Goal: Task Accomplishment & Management: Manage account settings

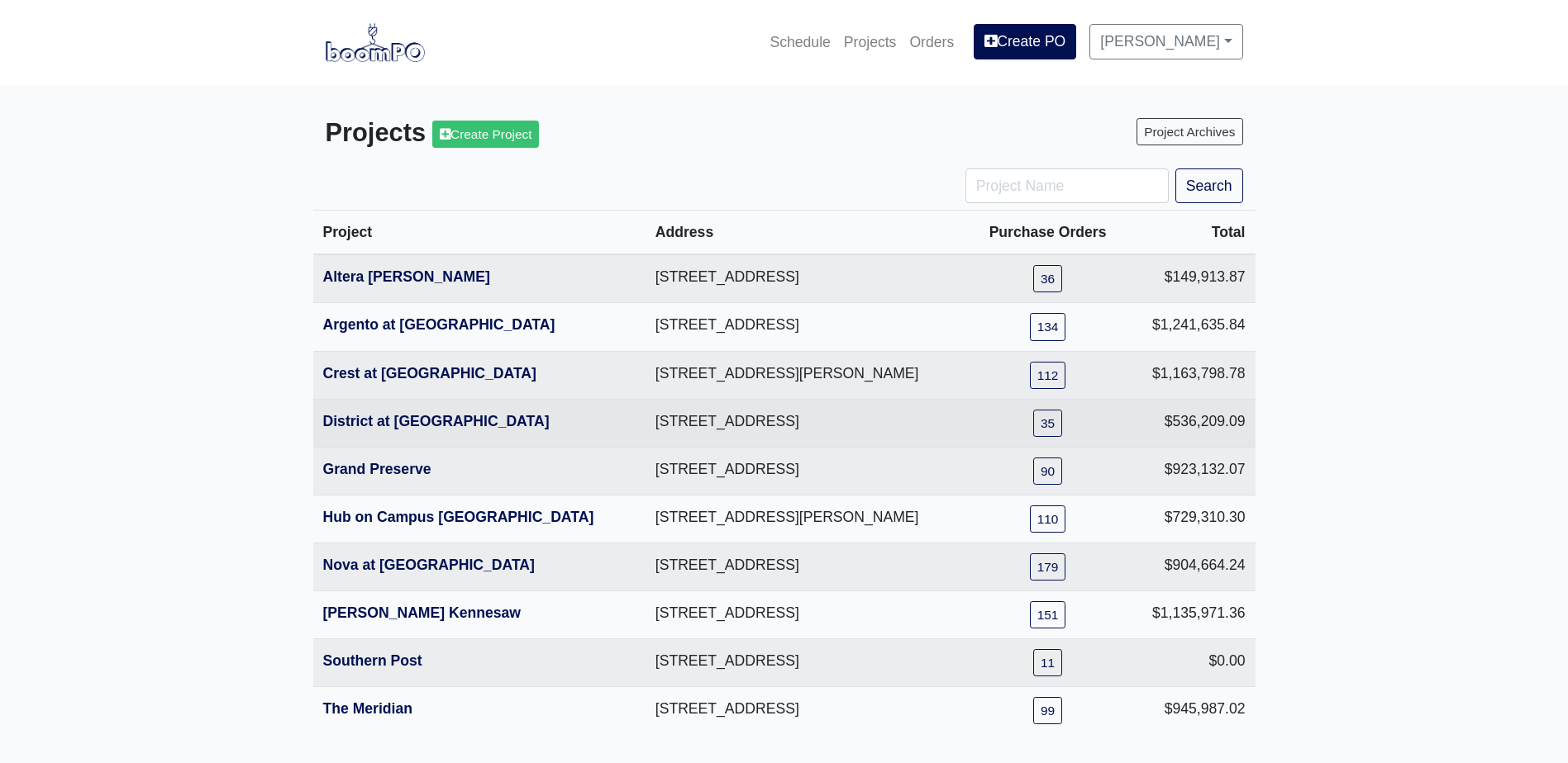
click at [385, 437] on th "District at [GEOGRAPHIC_DATA]" at bounding box center [480, 423] width 332 height 48
click at [392, 424] on link "District at [GEOGRAPHIC_DATA]" at bounding box center [437, 422] width 227 height 17
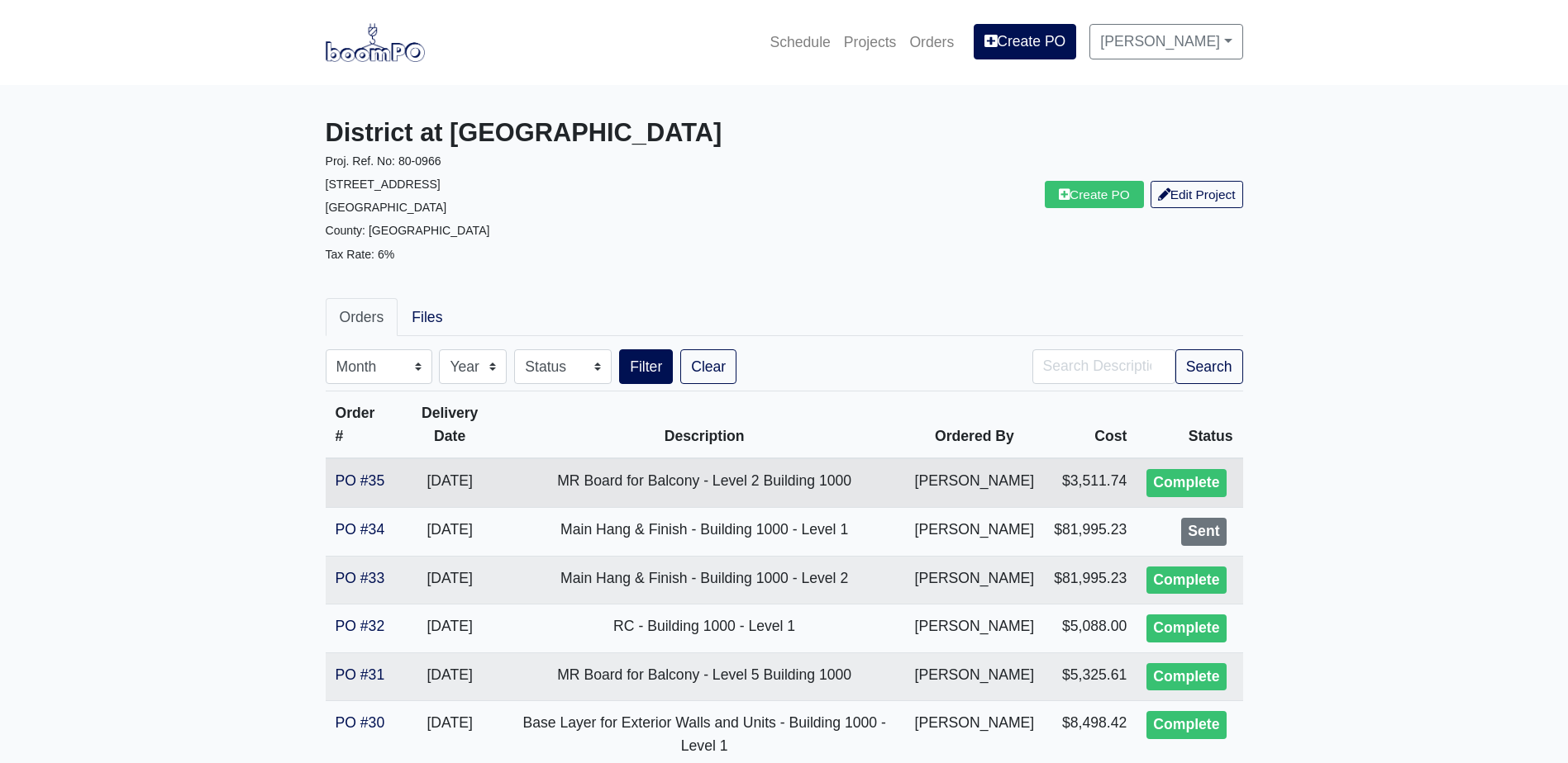
click at [362, 467] on td "PO #35" at bounding box center [361, 483] width 70 height 49
click at [360, 474] on link "PO #35" at bounding box center [361, 481] width 50 height 17
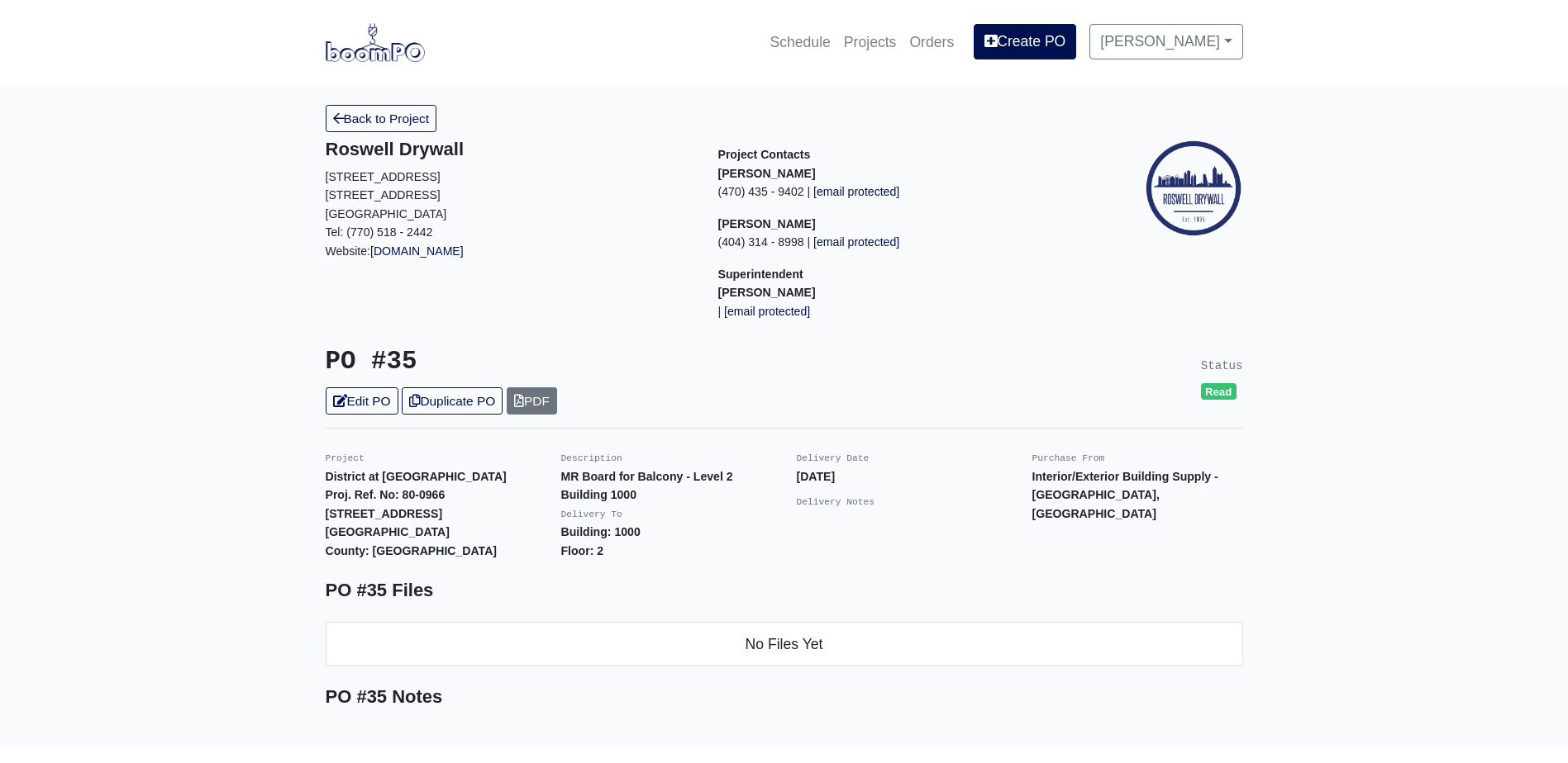
scroll to position [56, 0]
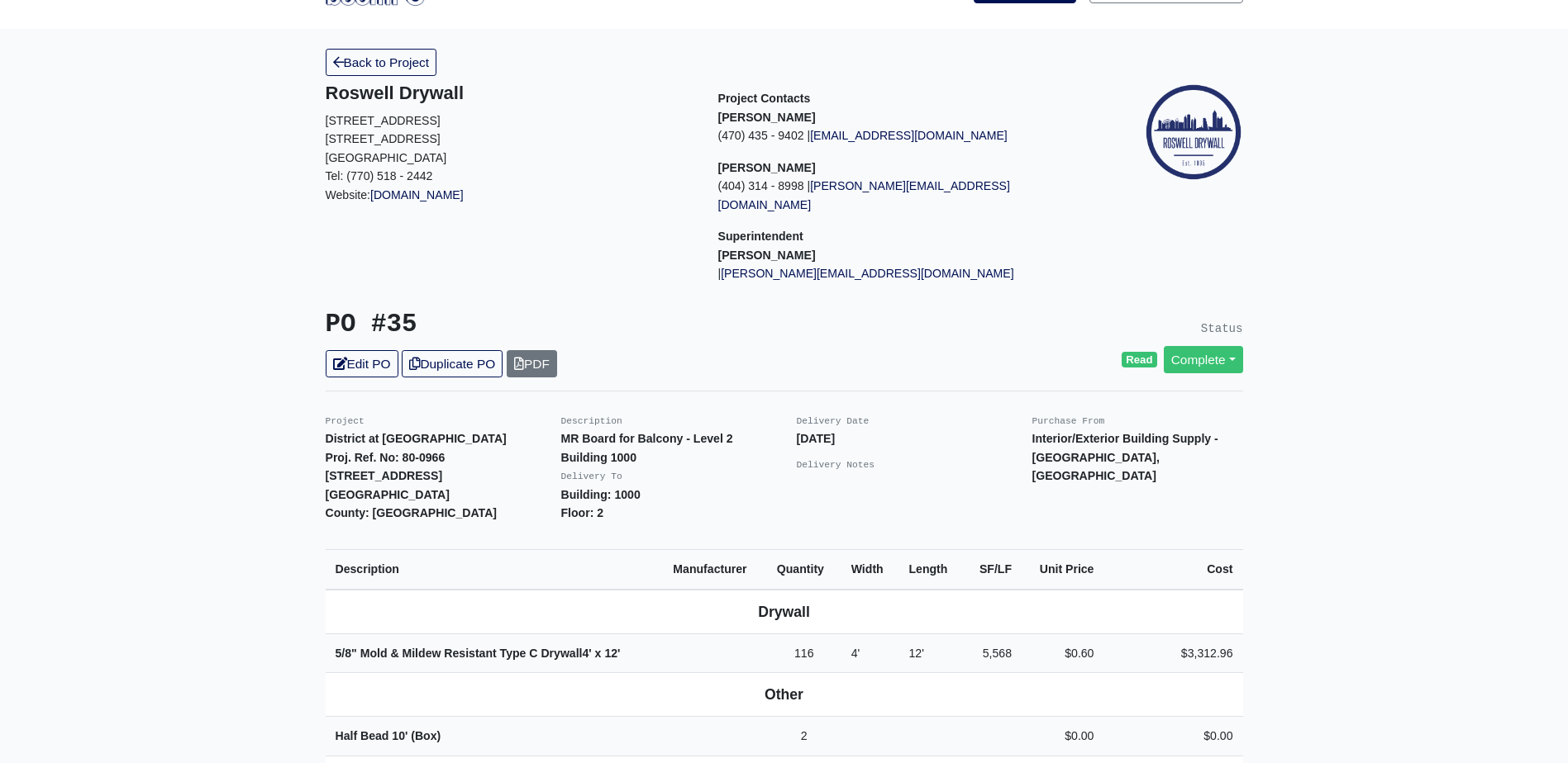
click at [465, 391] on hr at bounding box center [784, 391] width 917 height 1
click at [471, 359] on link "Duplicate PO" at bounding box center [452, 364] width 101 height 27
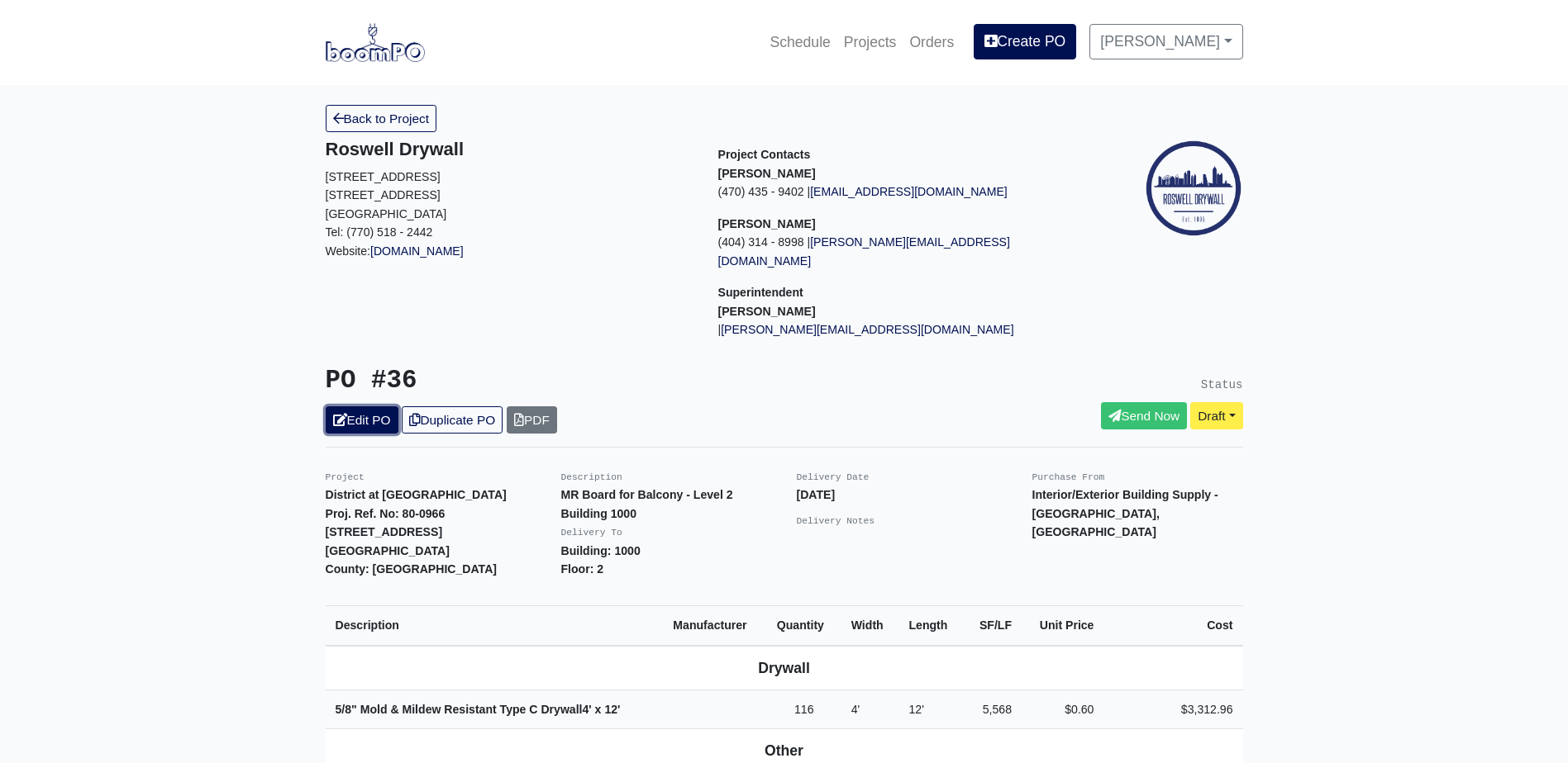
click at [356, 407] on link "Edit PO" at bounding box center [362, 420] width 73 height 27
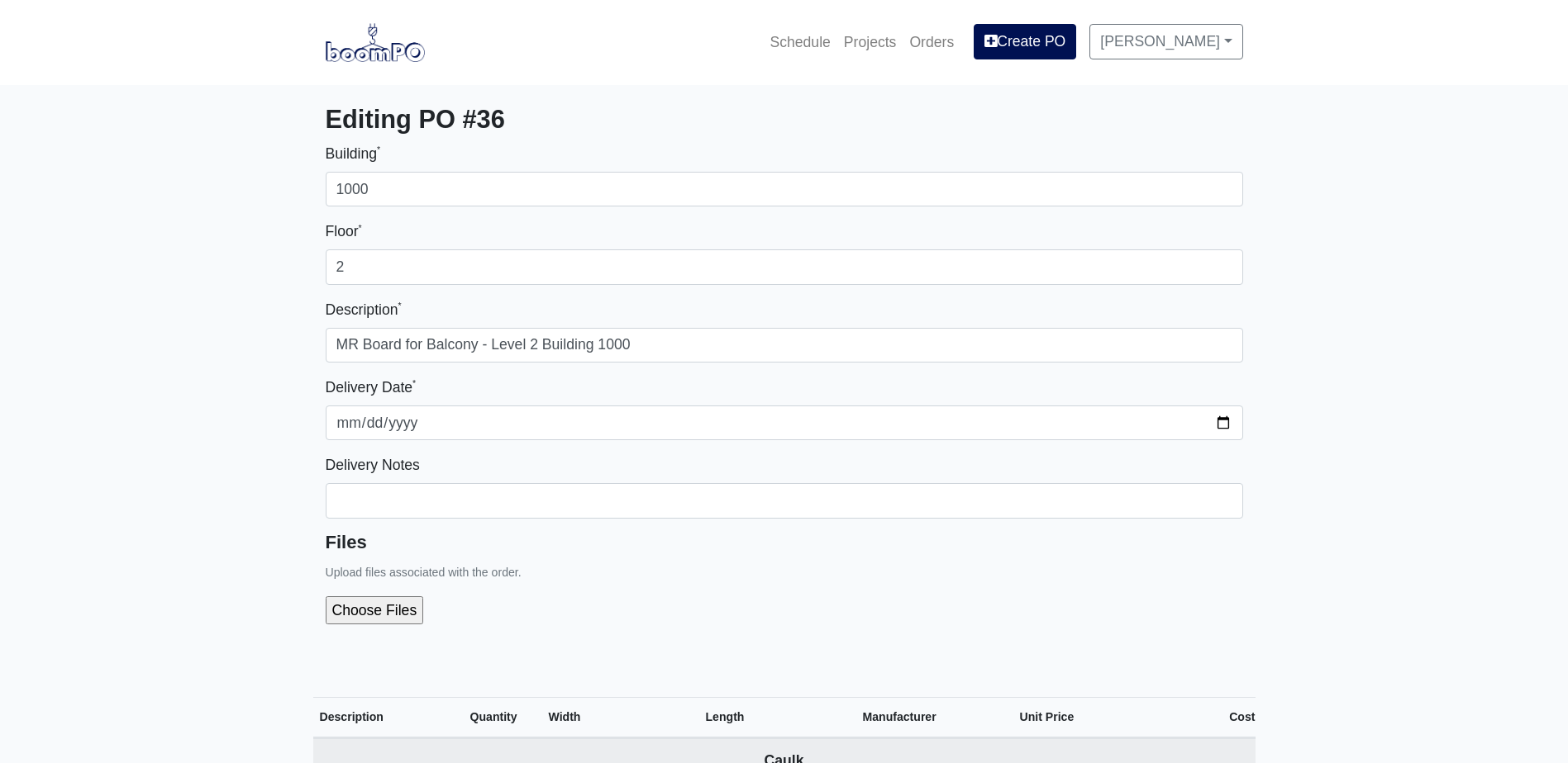
select select
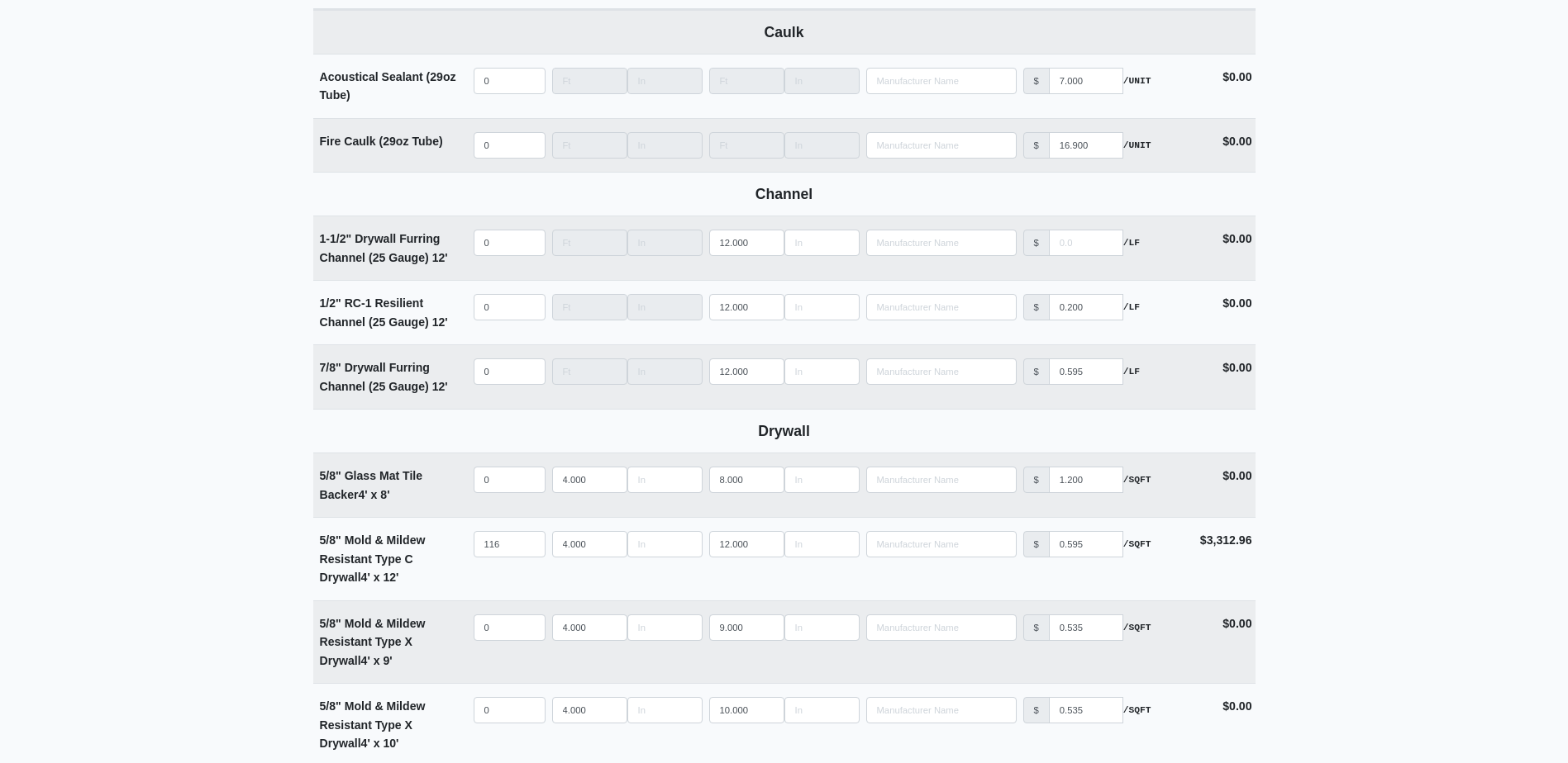
scroll to position [908, 0]
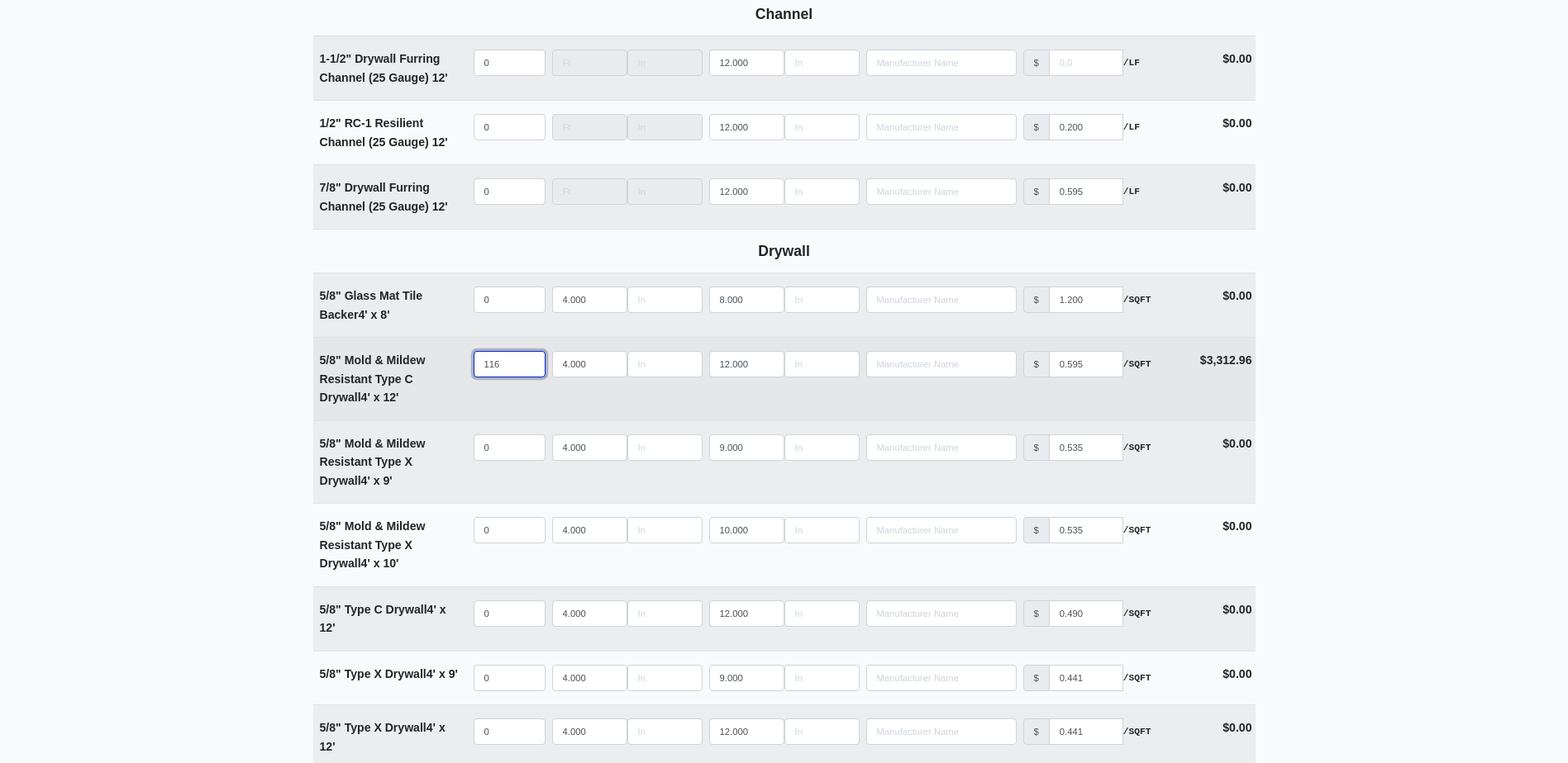
click at [514, 372] on input "116" at bounding box center [509, 365] width 72 height 26
type input "11"
select select
type input "1"
select select
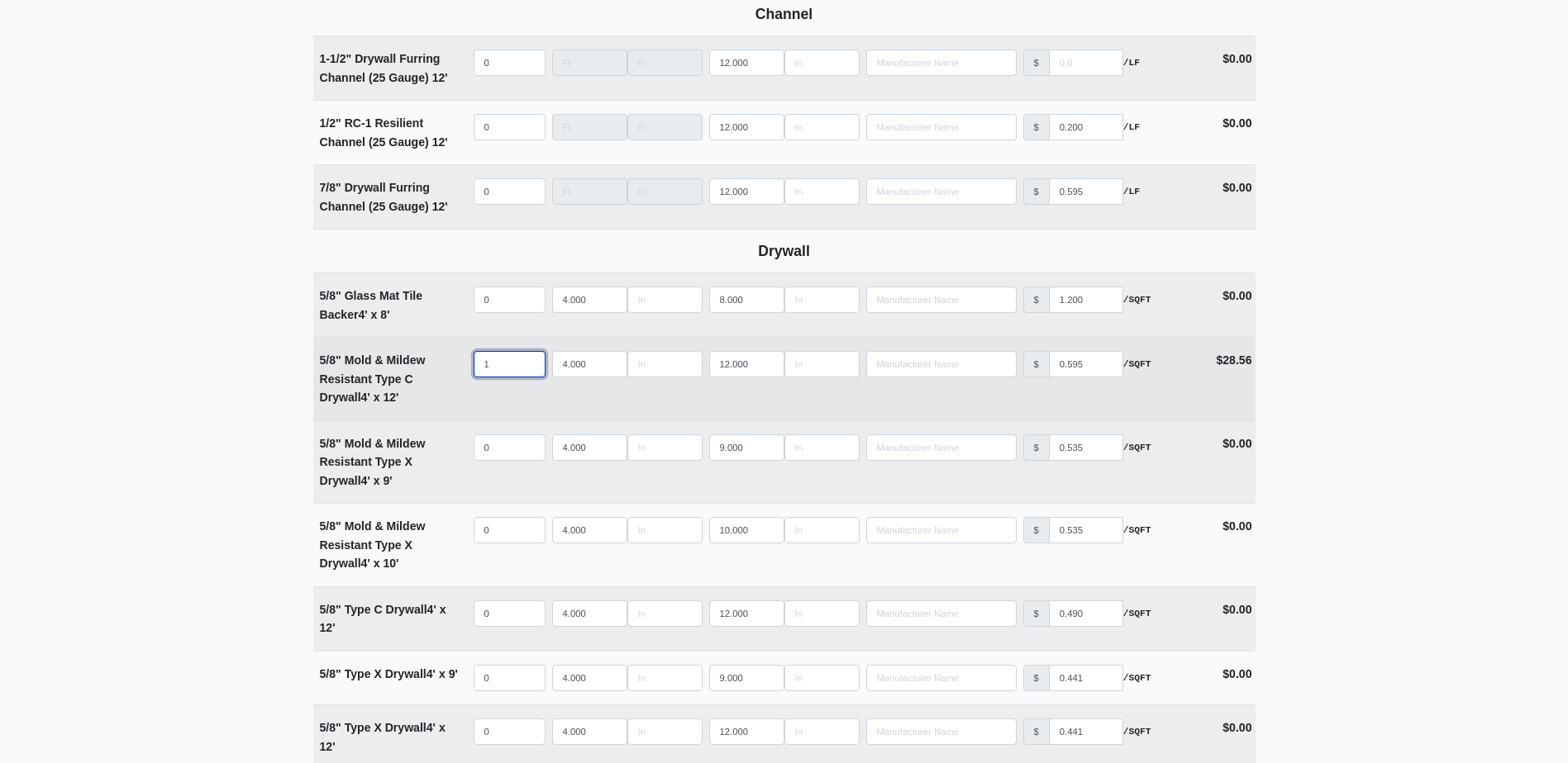
type input "10"
select select
type input "108"
select select
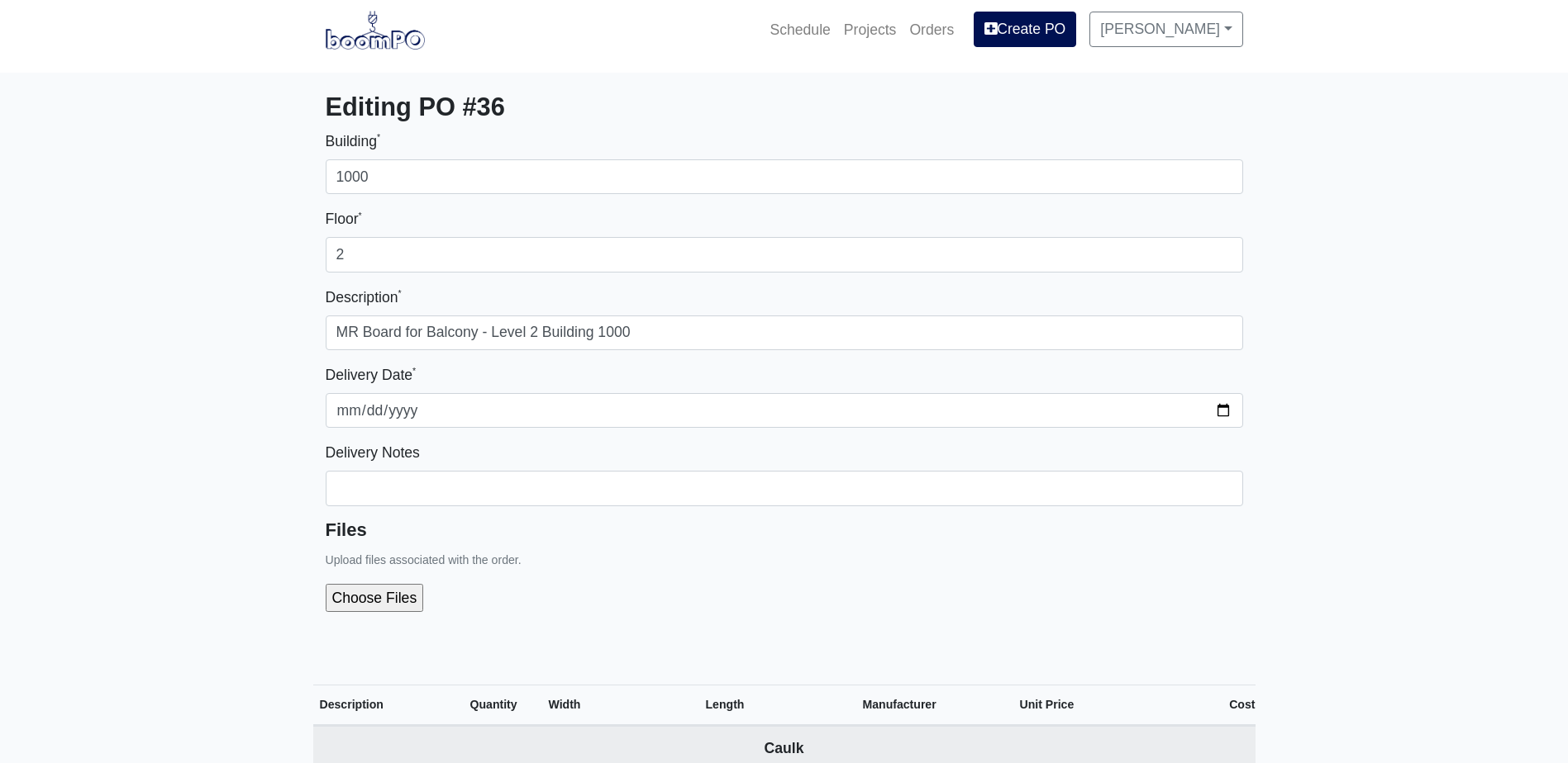
scroll to position [0, 0]
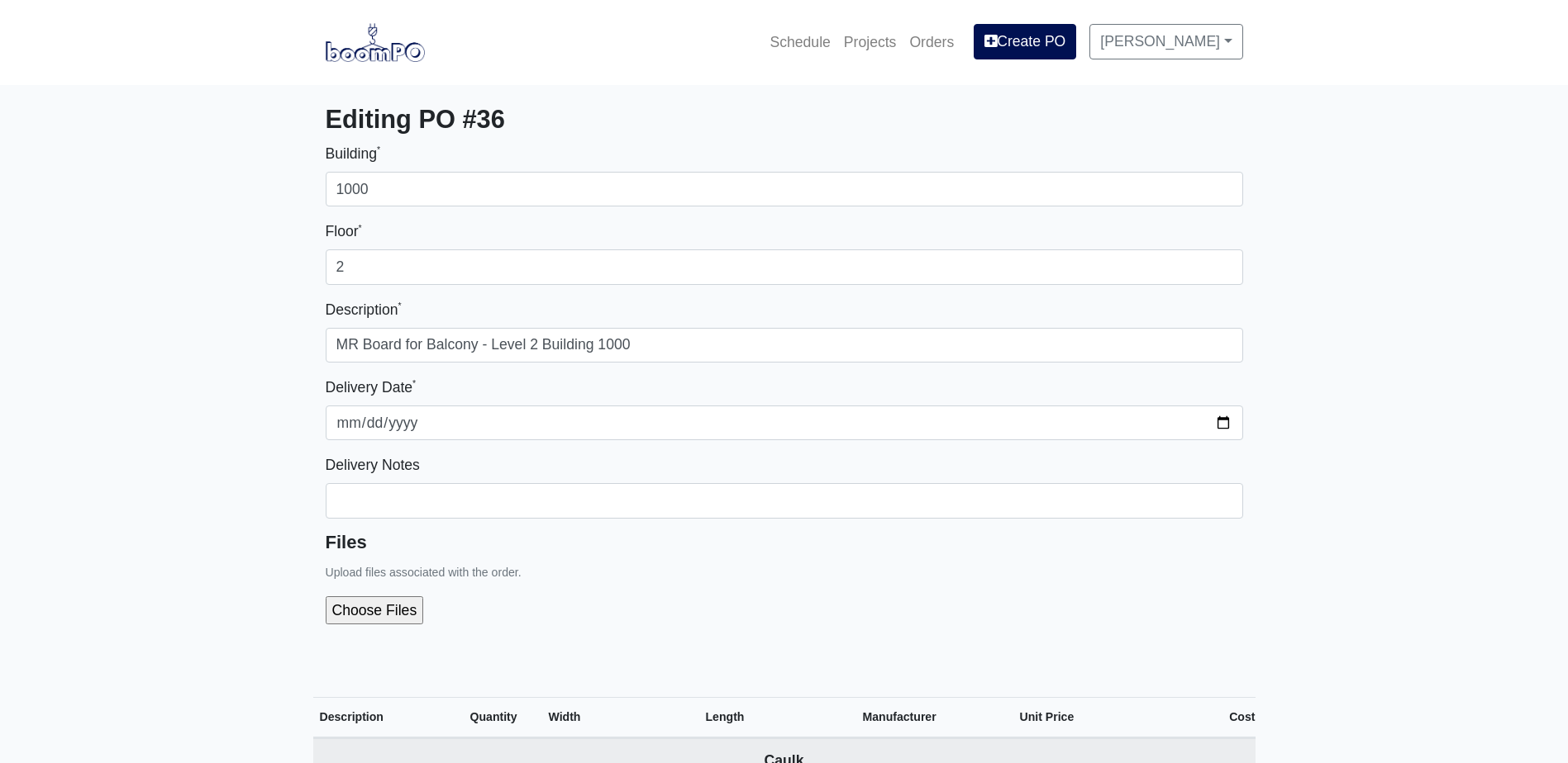
type input "108"
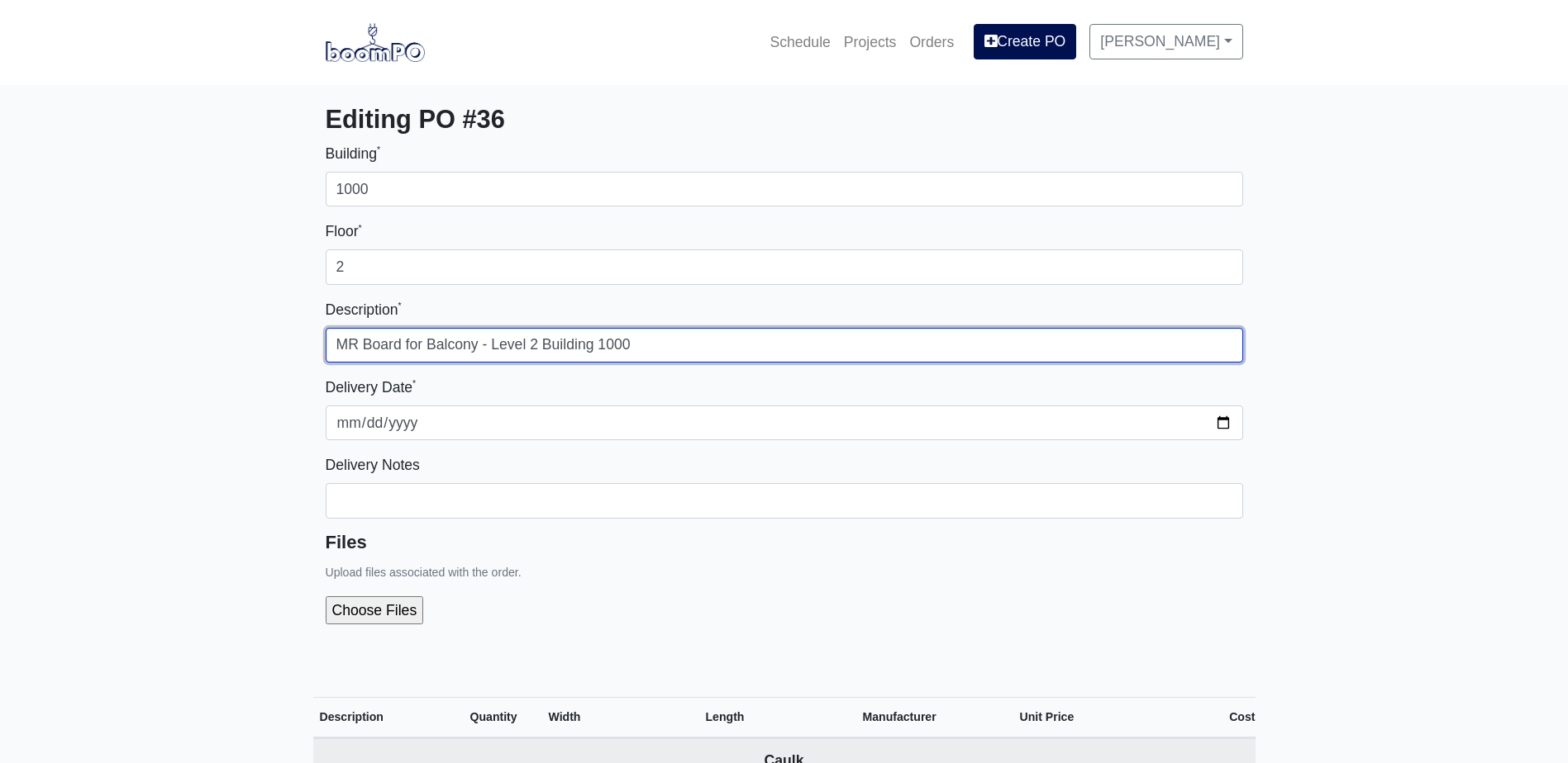
click at [667, 343] on input "MR Board for Balcony - Level 2 Building 1000" at bounding box center [784, 346] width 917 height 35
click at [539, 336] on input "MR Board for Balcony - Level 2 Building 1000" at bounding box center [784, 346] width 917 height 35
type input "MR Board for Balcony - Level 1 Building 1000"
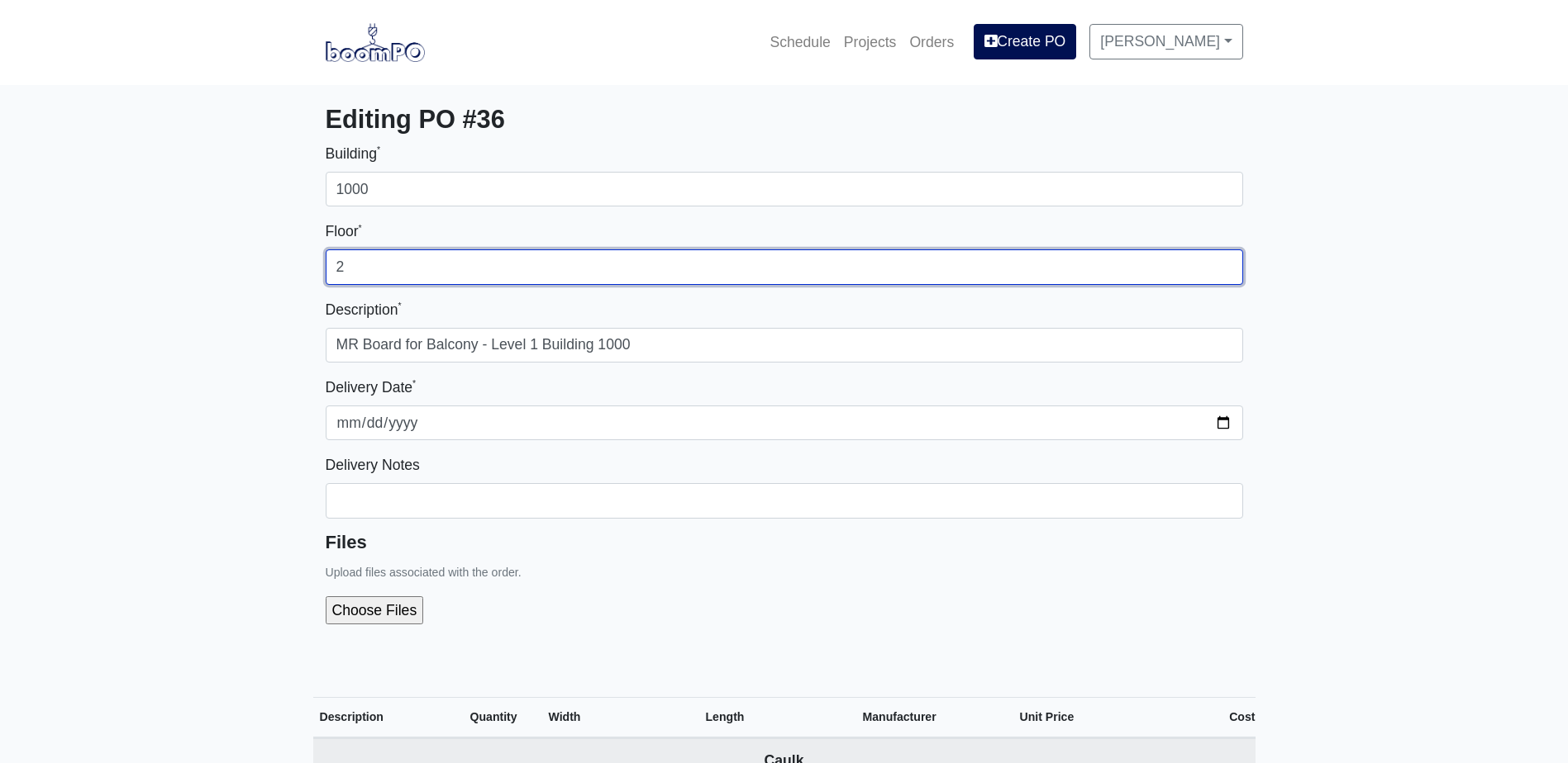
click at [481, 253] on input "2" at bounding box center [784, 267] width 917 height 35
type input "1"
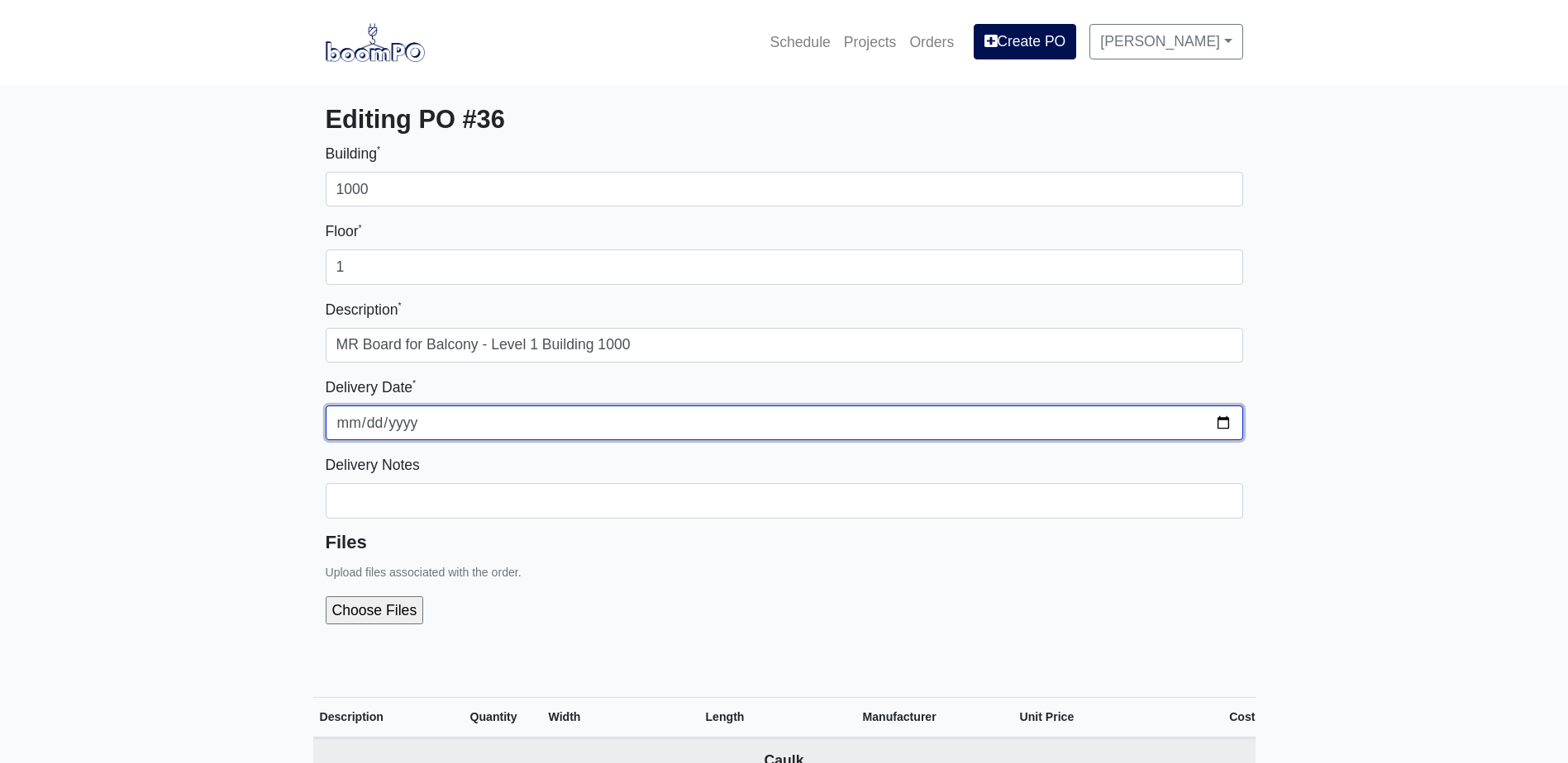
click at [1226, 422] on input "[DATE]" at bounding box center [784, 423] width 917 height 35
type input "[DATE]"
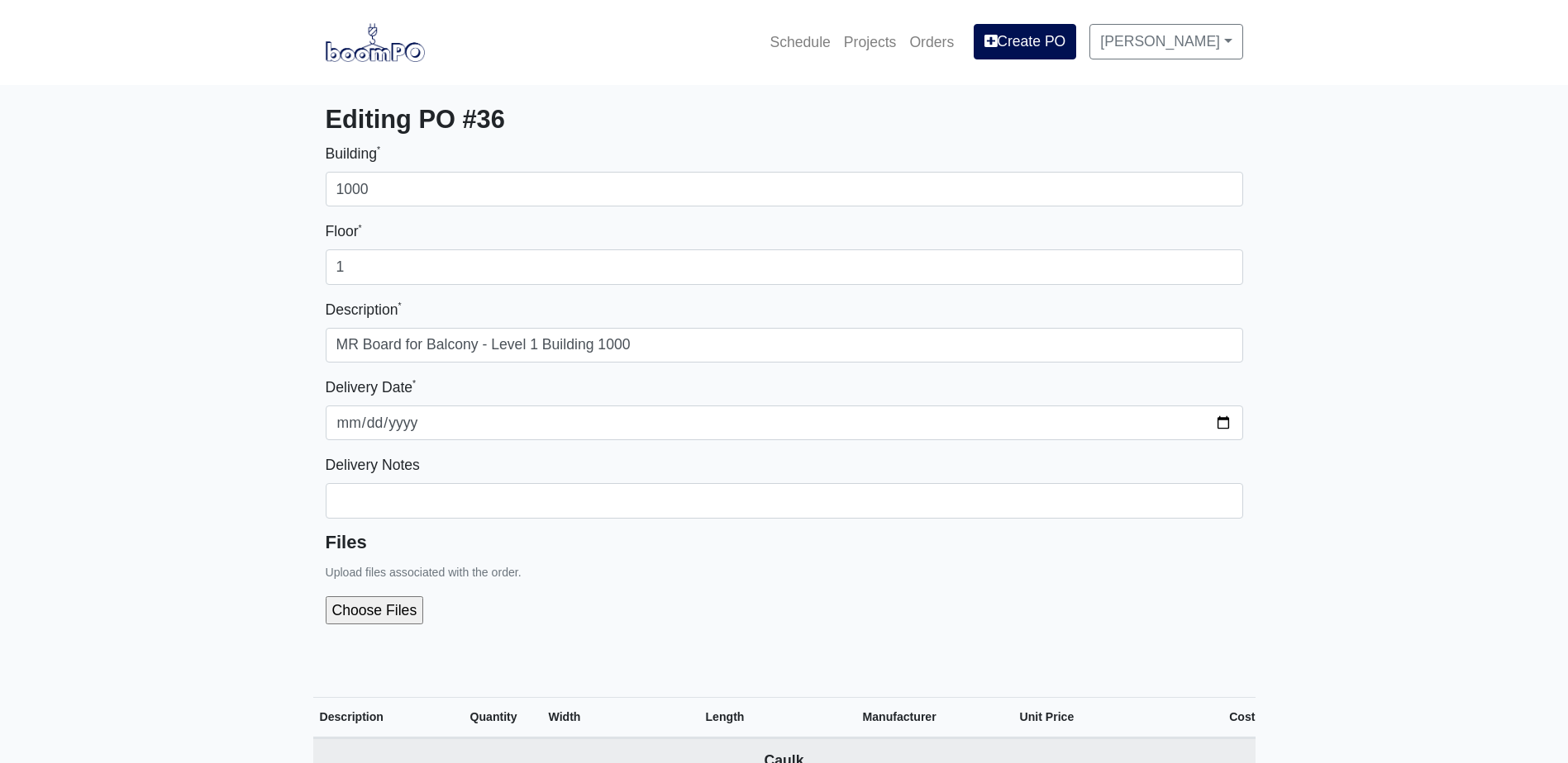
click at [749, 607] on div at bounding box center [784, 611] width 917 height 55
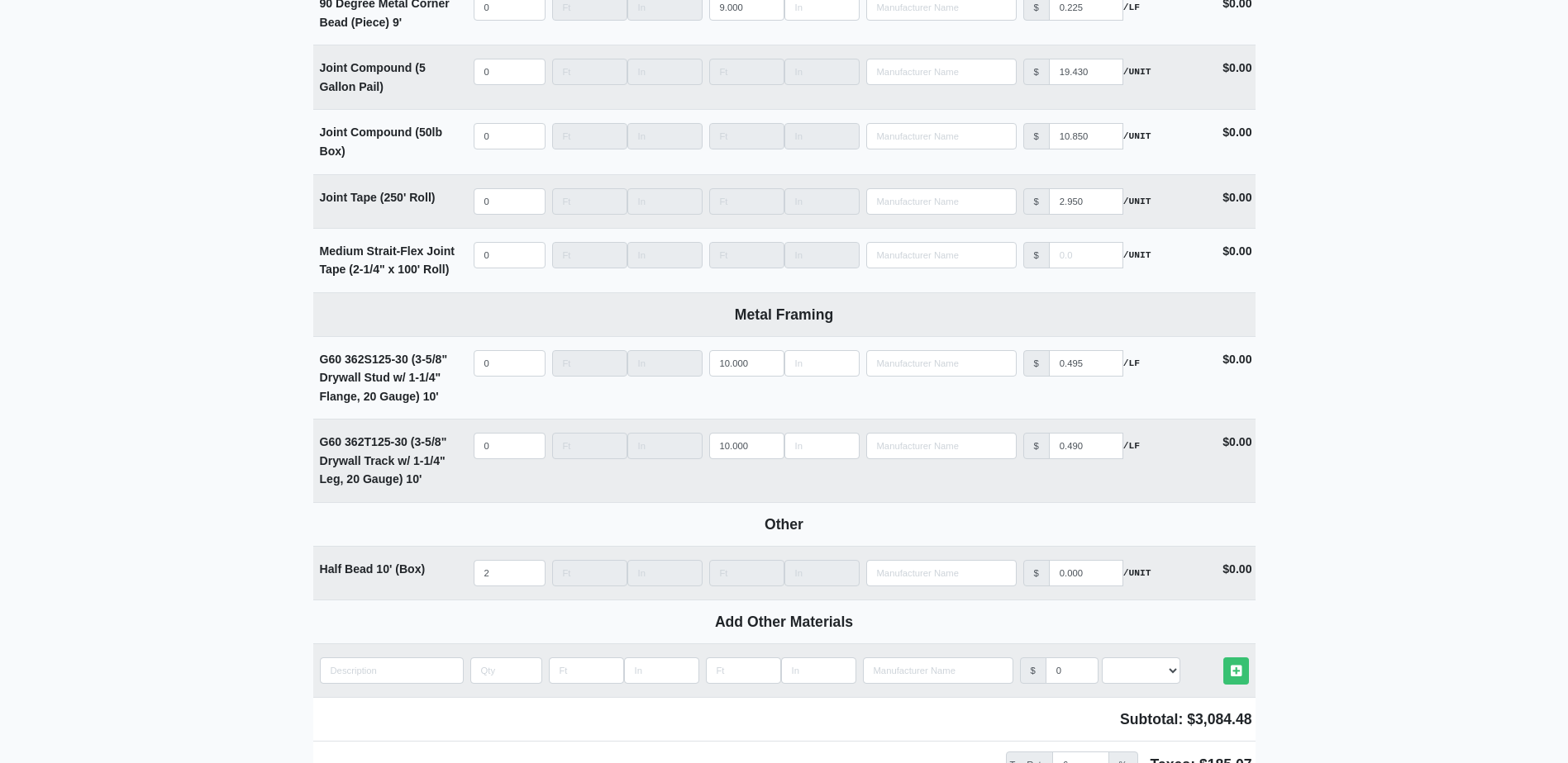
scroll to position [2260, 0]
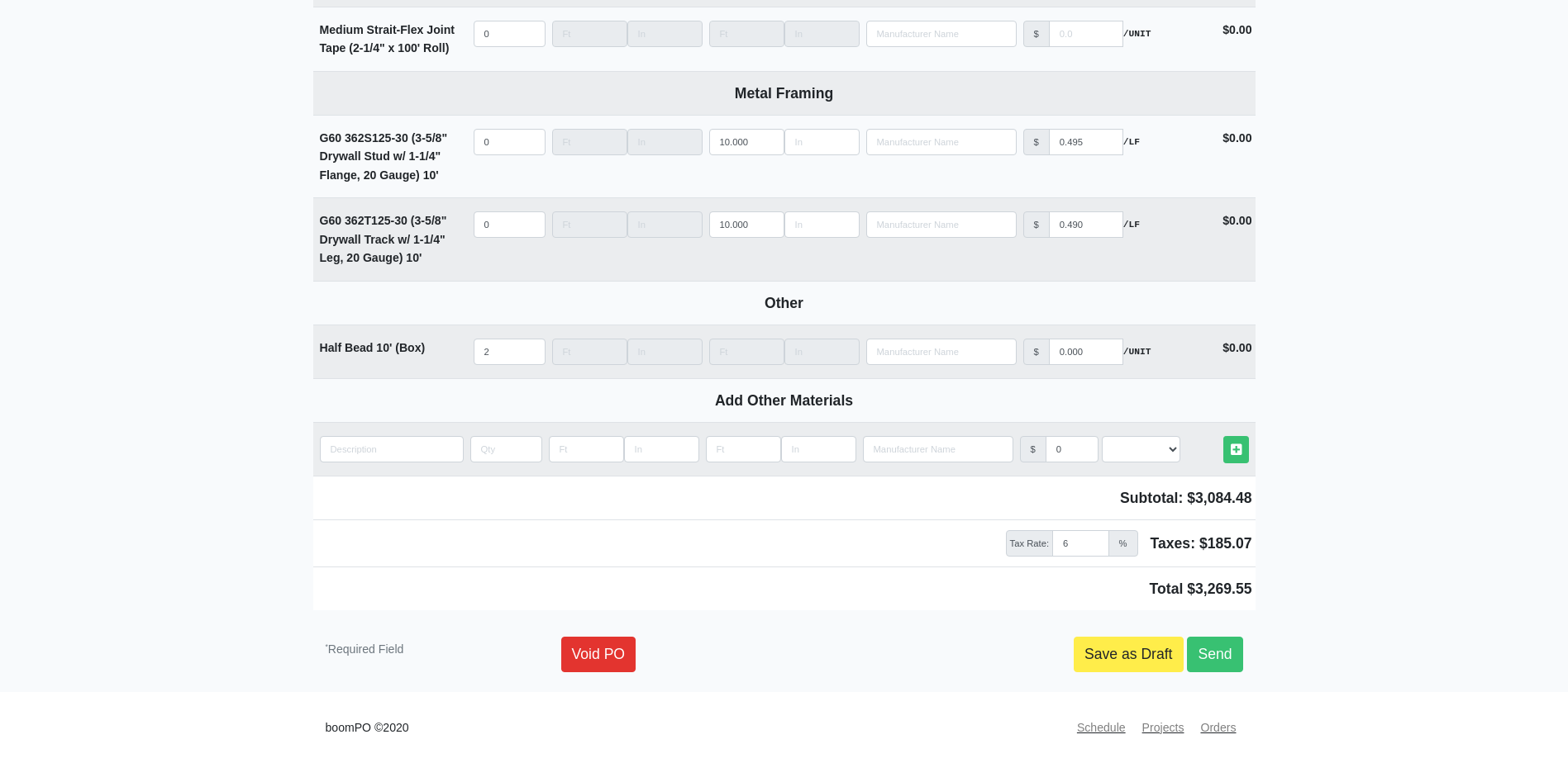
click at [1247, 653] on div "Void PO Save as Draft Send" at bounding box center [902, 655] width 707 height 35
click at [1236, 656] on link "Send" at bounding box center [1214, 655] width 55 height 35
